Goal: Transaction & Acquisition: Download file/media

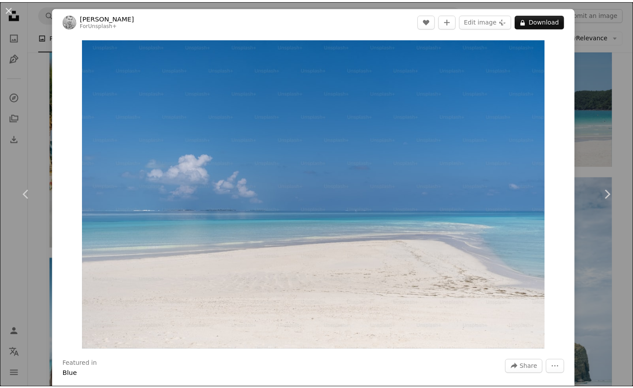
scroll to position [11006, 0]
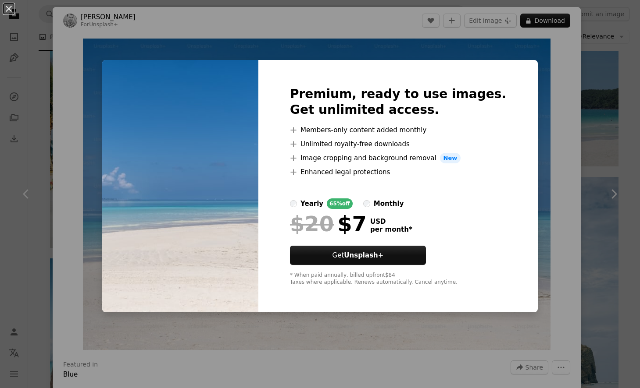
click at [555, 72] on div "An X shape Premium, ready to use images. Get unlimited access. A plus sign Memb…" at bounding box center [320, 194] width 640 height 388
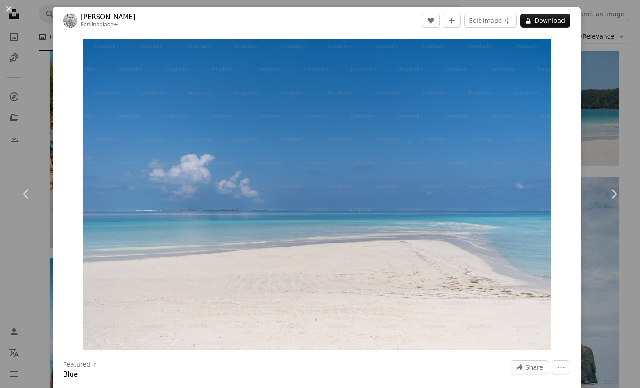
click at [555, 72] on div "Zoom in" at bounding box center [317, 194] width 528 height 320
click at [619, 67] on div "An X shape Chevron left Chevron right [PERSON_NAME] For Unsplash+ A heart A plu…" at bounding box center [320, 194] width 640 height 388
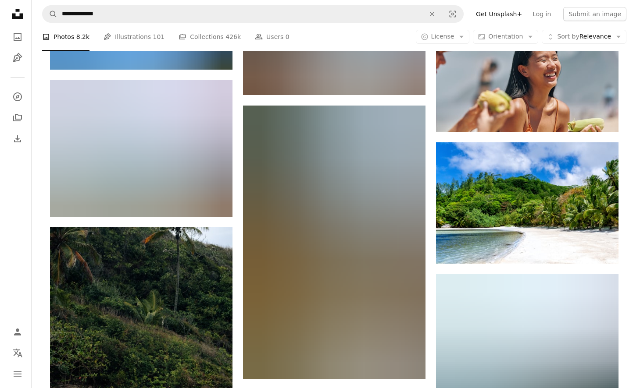
scroll to position [14732, 0]
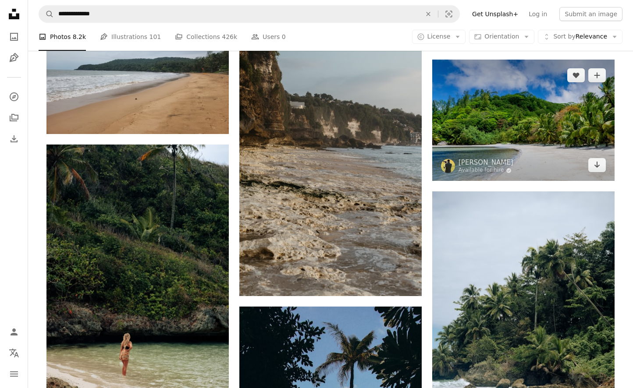
click at [516, 134] on img at bounding box center [523, 120] width 182 height 121
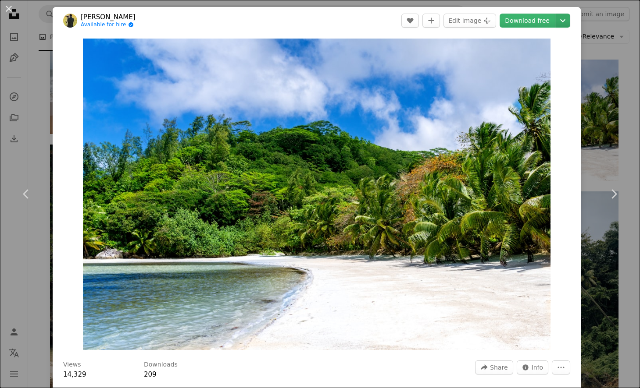
click at [560, 22] on icon "Choose download size" at bounding box center [562, 20] width 5 height 3
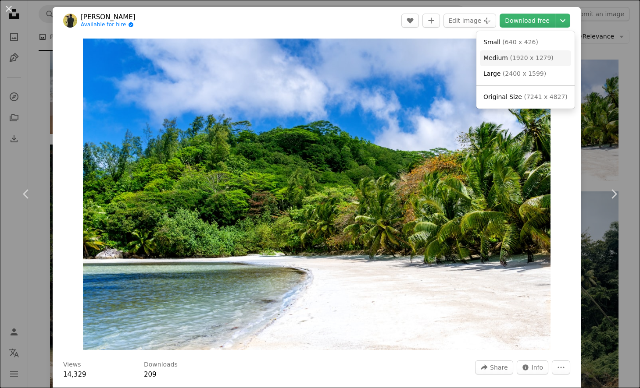
click at [509, 58] on span "( 1920 x 1279 )" at bounding box center [530, 57] width 43 height 7
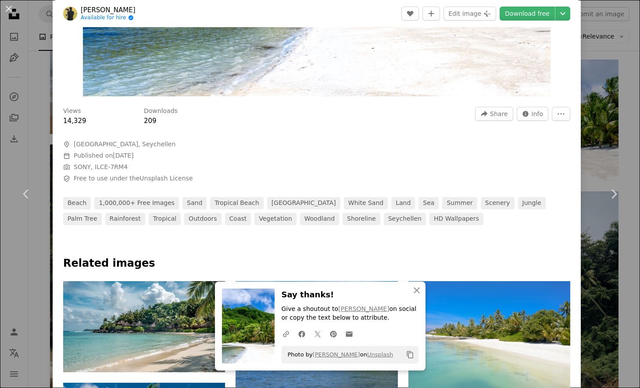
scroll to position [33, 0]
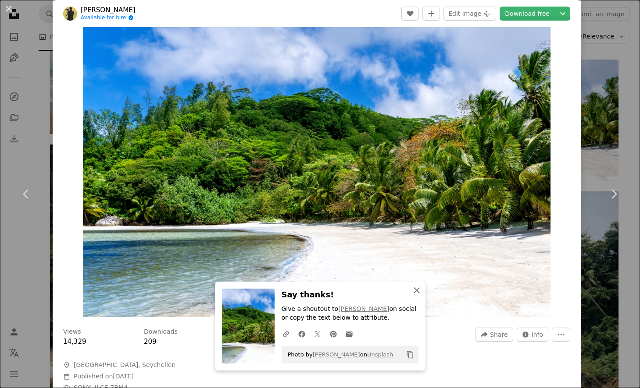
click at [413, 291] on icon "button" at bounding box center [416, 291] width 6 height 6
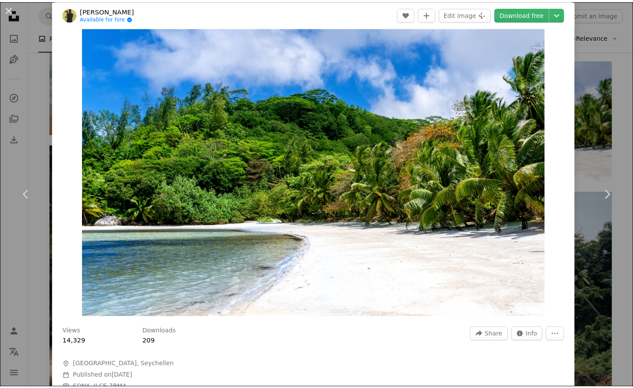
scroll to position [373, 0]
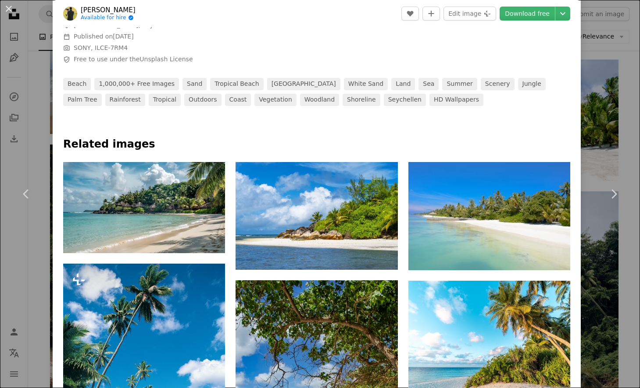
click at [620, 144] on div "An X shape Chevron left Chevron right Philipp Available for hire A checkmark in…" at bounding box center [320, 194] width 640 height 388
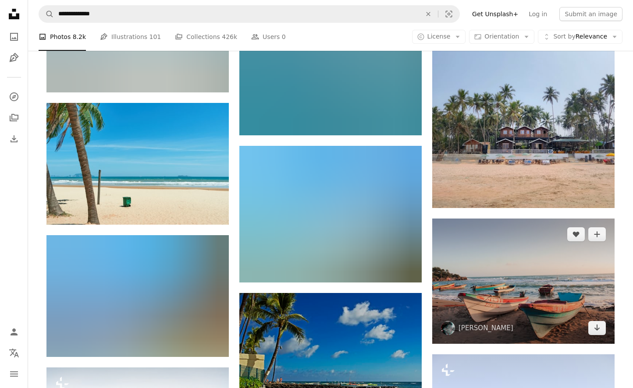
scroll to position [21001, 0]
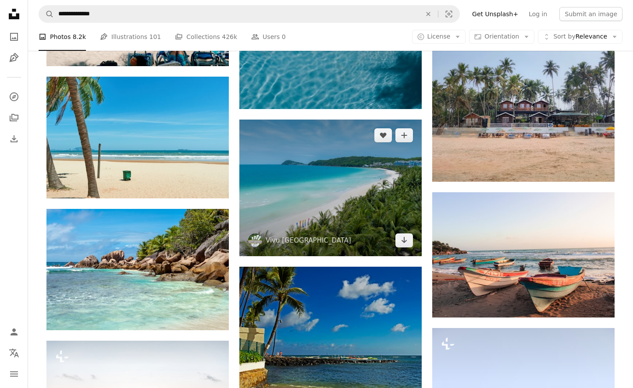
click at [395, 189] on img at bounding box center [330, 188] width 182 height 136
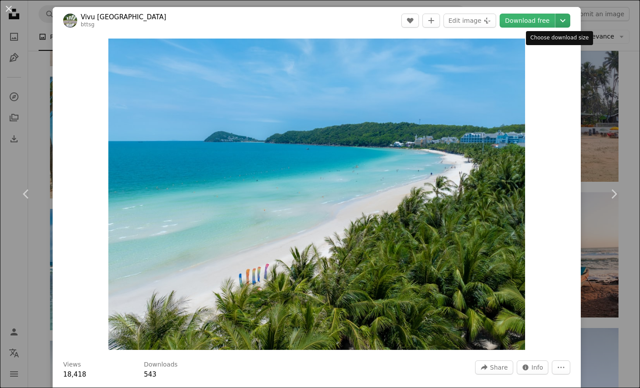
click at [556, 26] on button "Chevron down" at bounding box center [562, 21] width 15 height 14
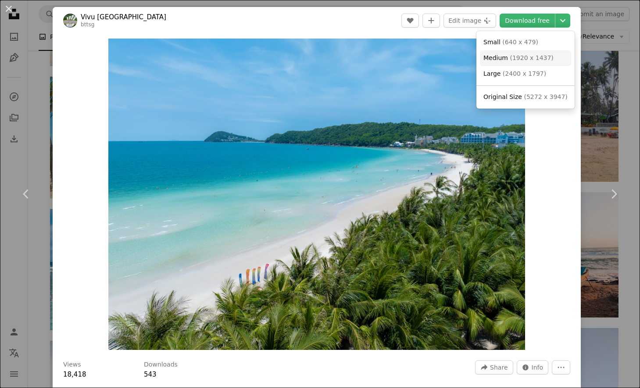
click at [524, 56] on span "( 1920 x 1437 )" at bounding box center [530, 57] width 43 height 7
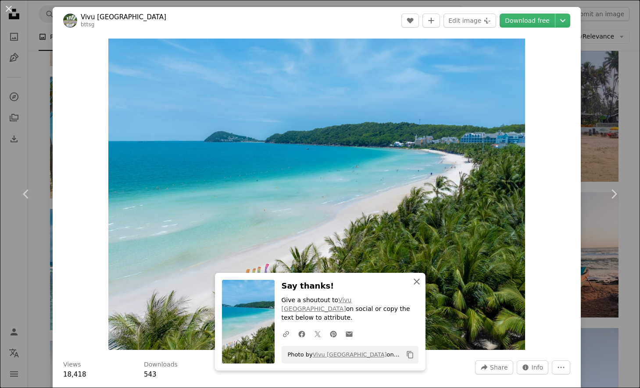
click at [413, 285] on icon "button" at bounding box center [416, 282] width 6 height 6
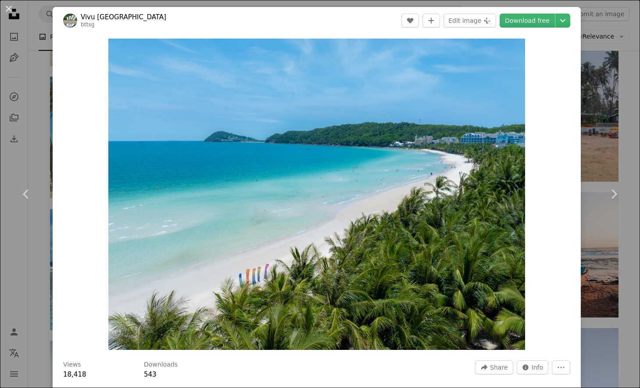
click at [620, 113] on div "An X shape Chevron left Chevron right Vivu Vietnam bttsg A heart A plus sign Ed…" at bounding box center [320, 194] width 640 height 388
